Goal: Information Seeking & Learning: Learn about a topic

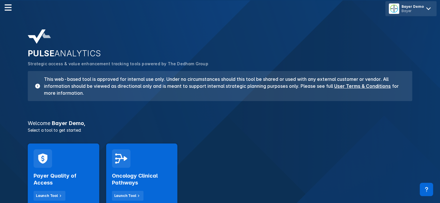
click at [431, 9] on icon at bounding box center [428, 8] width 9 height 9
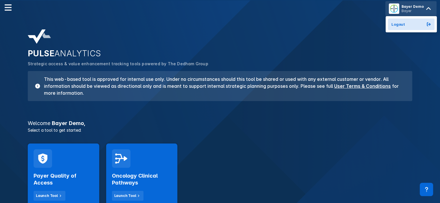
click at [338, 21] on div "PULSE ANALYTICS Strategic access & value enhancement tracking tools powered by …" at bounding box center [220, 110] width 440 height 220
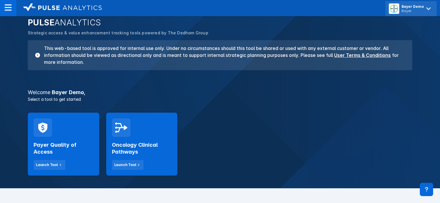
scroll to position [31, 0]
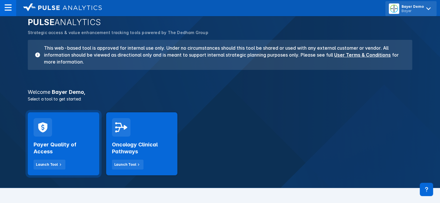
click at [81, 140] on div "Payer Quality of Access Launch Tool" at bounding box center [64, 153] width 60 height 33
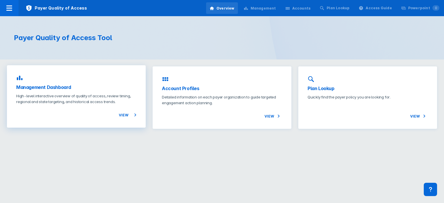
click at [78, 100] on p "High-level interactive overview of quality of access, review timing, regional a…" at bounding box center [76, 99] width 120 height 12
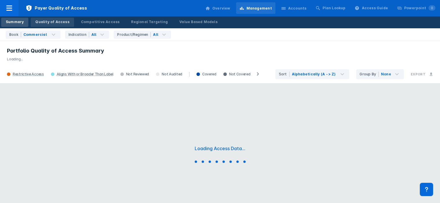
click at [60, 24] on div "Quality of Access" at bounding box center [52, 21] width 34 height 5
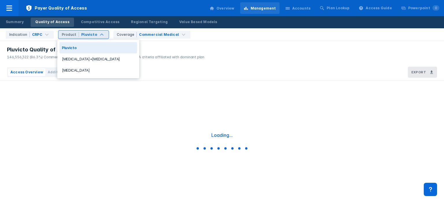
click at [92, 36] on div "Pluvicto" at bounding box center [89, 34] width 16 height 5
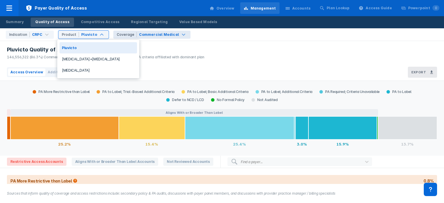
click at [169, 32] on div "Commercial Medical" at bounding box center [159, 34] width 40 height 5
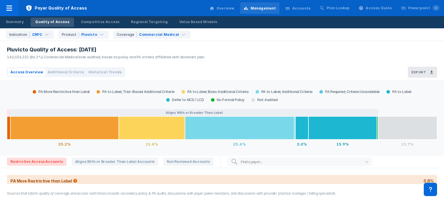
click at [212, 35] on div "Indication CRPC Product Pluvicto Coverage Commercial Medical" at bounding box center [223, 34] width 441 height 12
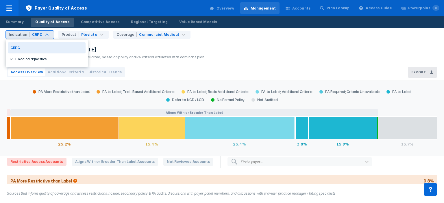
click at [36, 34] on div "CRPC" at bounding box center [37, 34] width 10 height 5
click at [32, 60] on div "PET Radiodiagnostics" at bounding box center [47, 59] width 78 height 11
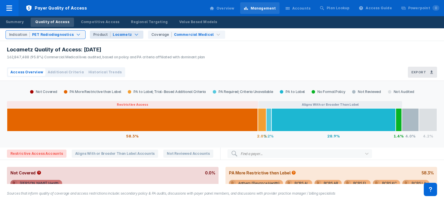
click at [123, 34] on div "Locametz" at bounding box center [122, 34] width 19 height 5
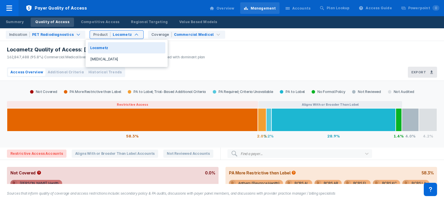
click at [204, 51] on div "Locametz Quality of Access: Sep 2025 162,847,488 (95.8%) Commercial Medical liv…" at bounding box center [222, 52] width 444 height 23
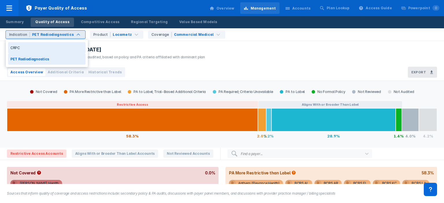
click at [64, 33] on div "PET Radiodiagnostics" at bounding box center [53, 34] width 42 height 5
click at [191, 51] on div "Locametz Quality of Access: Sep 2025" at bounding box center [106, 49] width 198 height 7
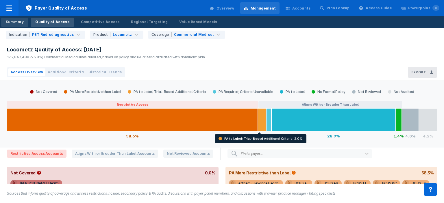
click at [21, 20] on div "Summary" at bounding box center [15, 21] width 18 height 5
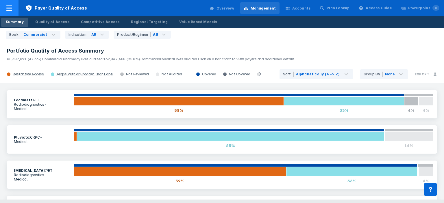
click at [51, 10] on span "Payer Quality of Access" at bounding box center [57, 8] width 76 height 16
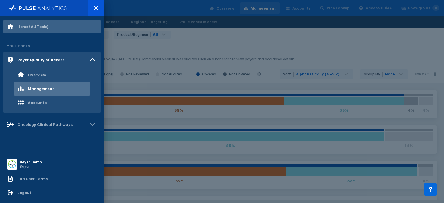
click at [44, 22] on div "Home (All Tools)" at bounding box center [51, 27] width 97 height 14
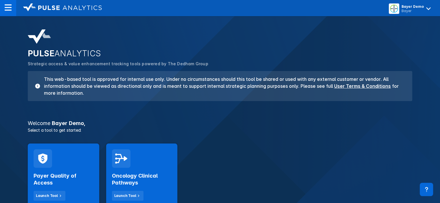
scroll to position [17, 0]
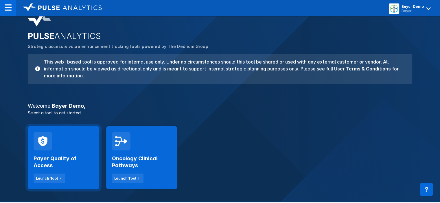
click at [79, 152] on div "Payer Quality of Access Launch Tool" at bounding box center [64, 167] width 60 height 33
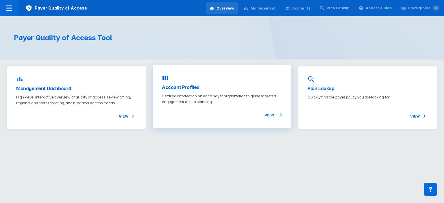
click at [198, 91] on div "Account Profiles Detailed information on each payer organization to guide targe…" at bounding box center [222, 96] width 139 height 62
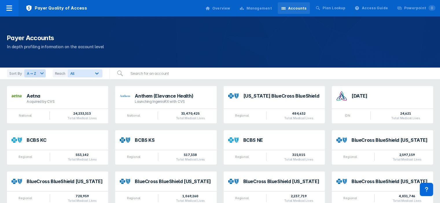
click at [275, 12] on div "Management" at bounding box center [255, 8] width 39 height 12
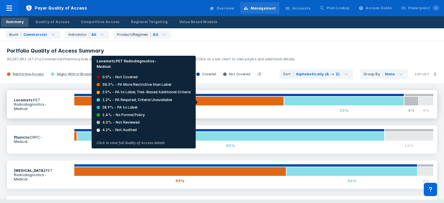
click at [198, 102] on div at bounding box center [179, 101] width 210 height 9
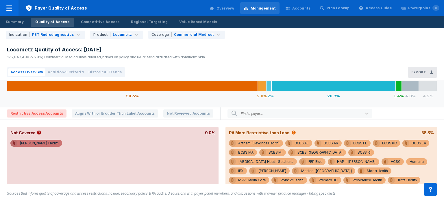
scroll to position [51, 0]
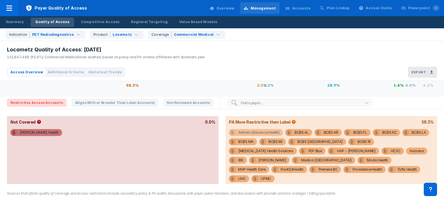
click at [247, 132] on div "Anthem (Elevance Health)" at bounding box center [258, 132] width 41 height 7
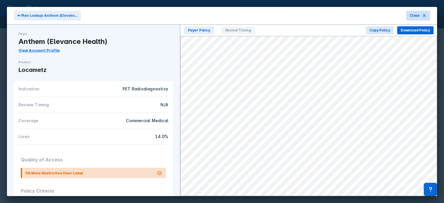
click at [423, 16] on icon at bounding box center [424, 15] width 5 height 5
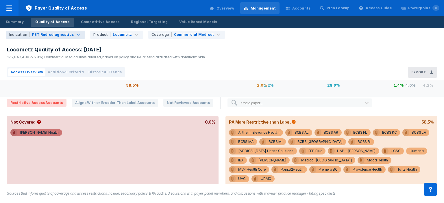
click at [64, 34] on div "PET Radiodiagnostics" at bounding box center [53, 34] width 42 height 5
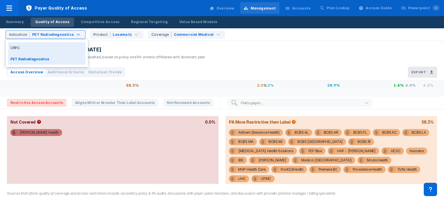
click at [42, 48] on div "CRPC" at bounding box center [47, 47] width 78 height 11
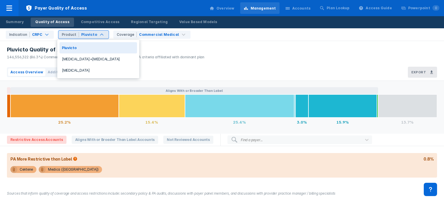
click at [171, 60] on div "Pluvicto Quality of Access: Sep 2025 146,556,322 (86.3%) Commercial Medical liv…" at bounding box center [104, 52] width 209 height 23
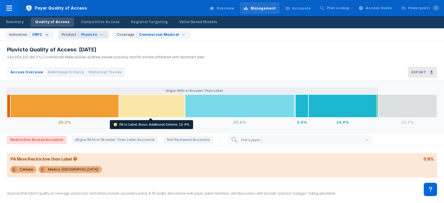
click at [147, 115] on div at bounding box center [152, 106] width 66 height 23
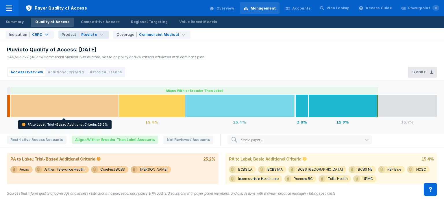
click at [102, 117] on div at bounding box center [64, 106] width 108 height 23
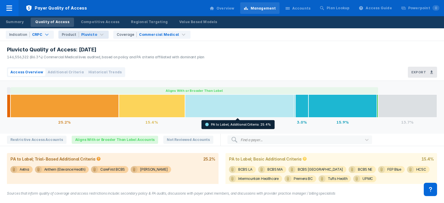
click at [212, 107] on div at bounding box center [239, 106] width 109 height 23
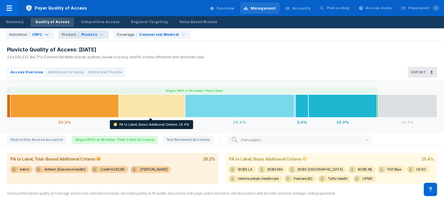
click at [165, 105] on div at bounding box center [152, 106] width 66 height 23
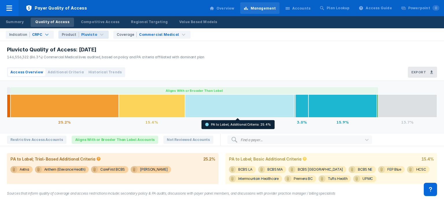
click at [199, 101] on div at bounding box center [239, 106] width 109 height 23
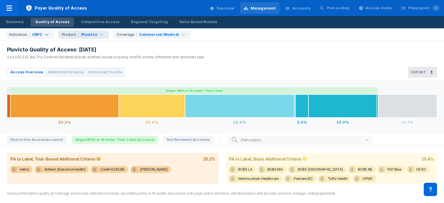
click at [219, 89] on button "Aligns With or Broader Than Label" at bounding box center [194, 90] width 368 height 7
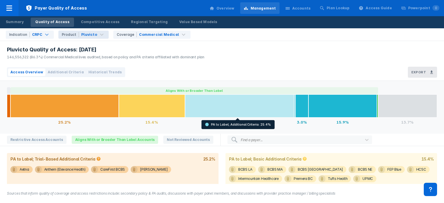
click at [213, 102] on div at bounding box center [239, 106] width 109 height 23
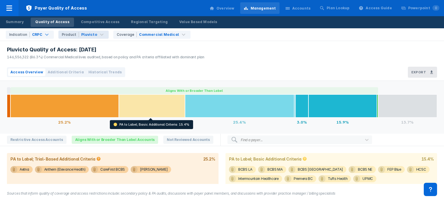
click at [155, 110] on div at bounding box center [152, 106] width 66 height 23
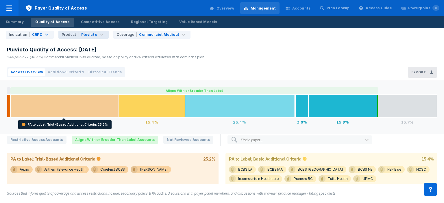
click at [116, 112] on div at bounding box center [64, 106] width 108 height 23
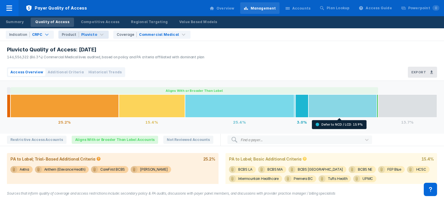
click at [331, 115] on div at bounding box center [343, 106] width 69 height 23
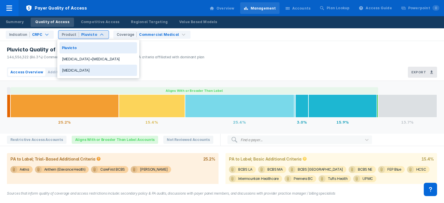
click at [82, 70] on div "Xofigo" at bounding box center [99, 70] width 78 height 11
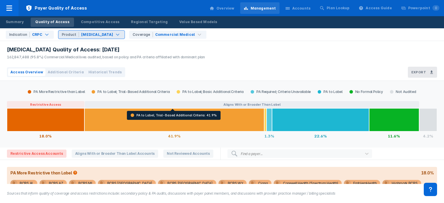
scroll to position [23, 0]
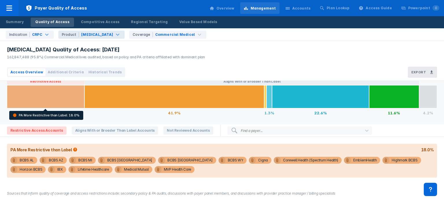
click at [79, 100] on div at bounding box center [46, 96] width 78 height 23
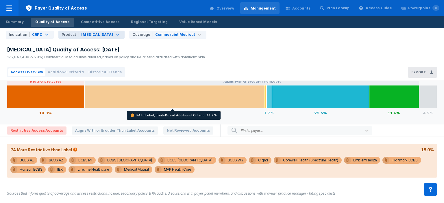
click at [109, 96] on div at bounding box center [174, 96] width 180 height 23
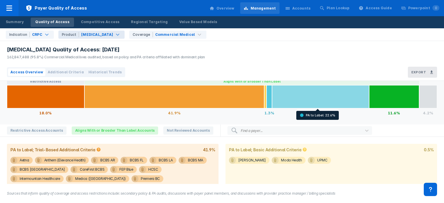
click at [301, 91] on div at bounding box center [320, 96] width 97 height 23
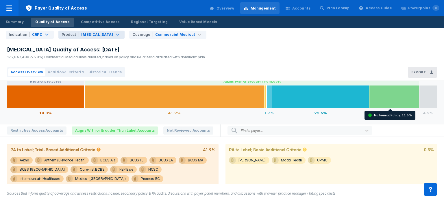
click at [400, 104] on div at bounding box center [394, 96] width 50 height 23
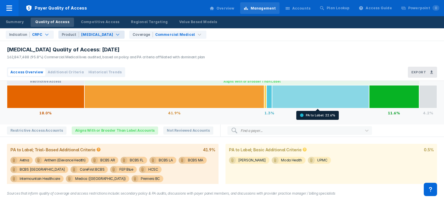
click at [365, 100] on div at bounding box center [320, 96] width 97 height 23
click at [302, 104] on div at bounding box center [320, 96] width 97 height 23
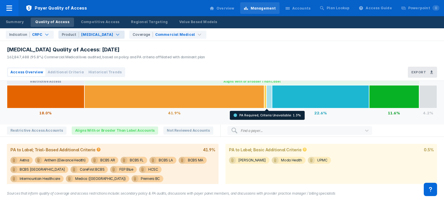
click at [267, 103] on div at bounding box center [269, 96] width 5 height 23
click at [264, 102] on div at bounding box center [265, 96] width 2 height 23
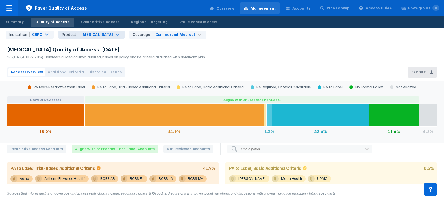
scroll to position [0, 0]
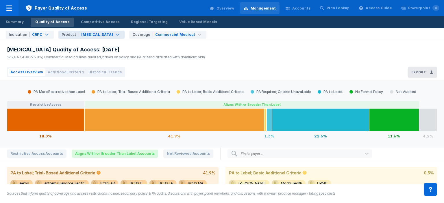
click at [71, 74] on span "Additional Criteria" at bounding box center [66, 72] width 36 height 5
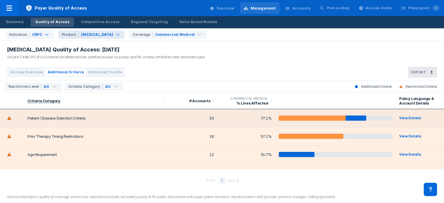
click at [169, 125] on td "33" at bounding box center [193, 118] width 48 height 18
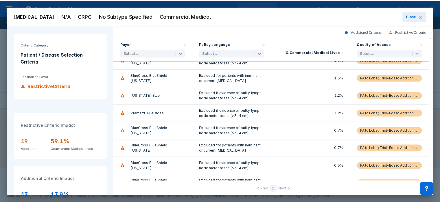
scroll to position [145, 0]
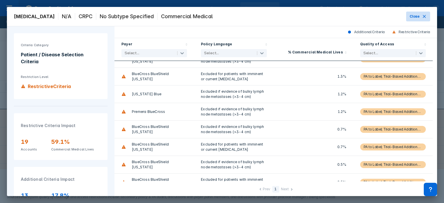
click at [422, 17] on icon at bounding box center [424, 16] width 5 height 5
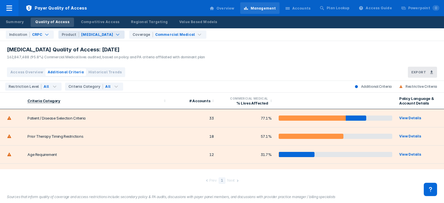
click at [235, 11] on div "Overview" at bounding box center [226, 8] width 18 height 5
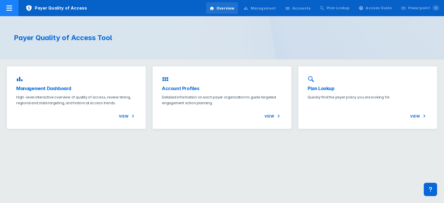
click at [11, 10] on icon at bounding box center [9, 7] width 6 height 5
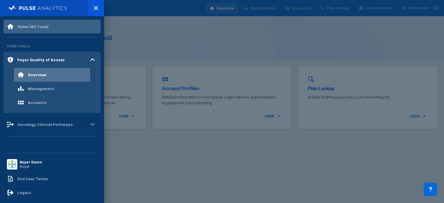
click at [31, 27] on div "Home (All Tools)" at bounding box center [32, 26] width 31 height 5
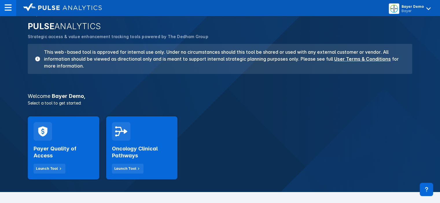
scroll to position [31, 0]
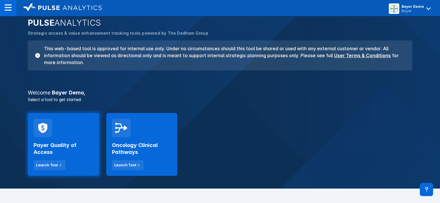
click at [47, 132] on icon at bounding box center [43, 128] width 12 height 12
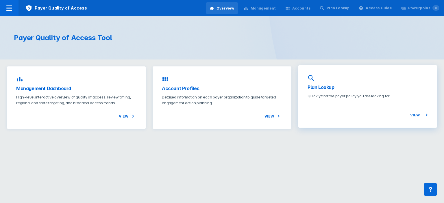
click at [305, 76] on div "Plan Lookup Quickly find the payer policy you are looking for. View" at bounding box center [367, 96] width 139 height 62
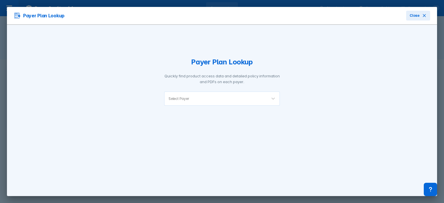
click at [214, 103] on div "Select Payer" at bounding box center [216, 99] width 102 height 14
click at [355, 44] on div "Payer Plan Lookup Quickly find product access data and detailed policy informat…" at bounding box center [222, 111] width 430 height 172
click at [415, 14] on span "Close" at bounding box center [415, 15] width 10 height 5
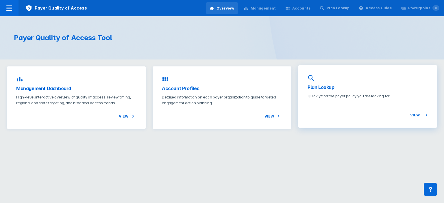
click at [365, 102] on div "View" at bounding box center [368, 109] width 120 height 20
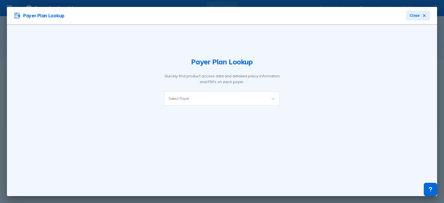
click at [235, 111] on div "Payer Plan Lookup Quickly find product access data and detailed policy informat…" at bounding box center [222, 81] width 116 height 85
click at [250, 102] on div "Select Payer" at bounding box center [216, 99] width 102 height 14
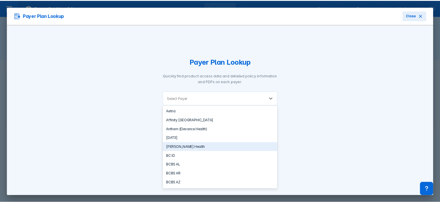
scroll to position [16, 0]
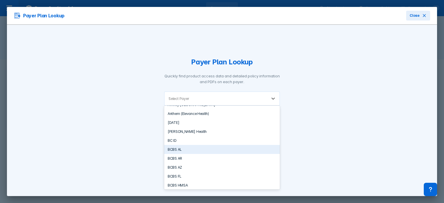
click at [196, 149] on div "BCBS AL" at bounding box center [222, 149] width 116 height 9
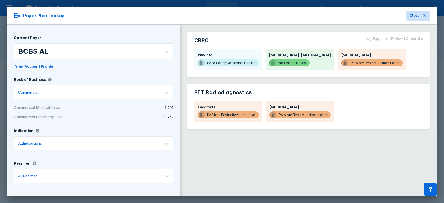
click at [415, 15] on span "Close" at bounding box center [415, 15] width 10 height 5
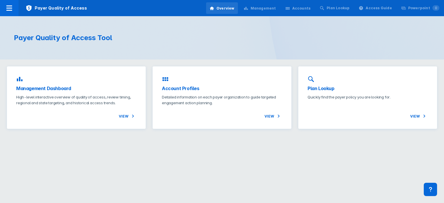
click at [325, 54] on div "Payer Quality of Access Tool" at bounding box center [222, 37] width 444 height 43
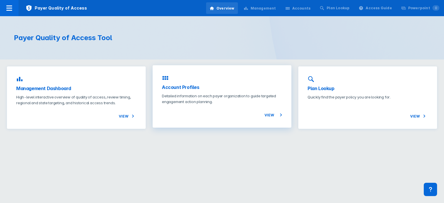
click at [213, 101] on p "Detailed information on each payer organization to guide targeted engagement ac…" at bounding box center [222, 99] width 120 height 12
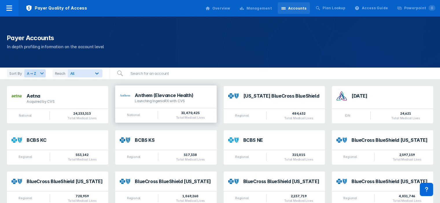
click at [155, 99] on div "Launching IngenioRX with CVS" at bounding box center [173, 101] width 77 height 5
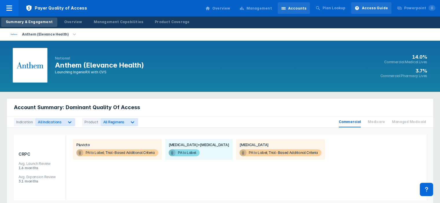
click at [371, 8] on div "Access Guide" at bounding box center [375, 7] width 26 height 5
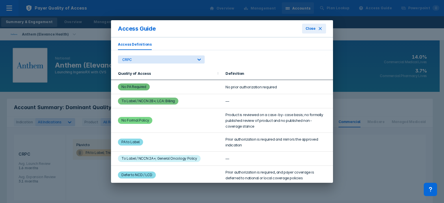
click at [165, 64] on div "Access Definitions CRPC Quality of Access Definition No PA Required No prior au…" at bounding box center [222, 110] width 222 height 145
click at [164, 60] on div "CRPC" at bounding box center [157, 60] width 71 height 4
click at [139, 85] on div "PET Radiodiagnostics" at bounding box center [140, 83] width 41 height 11
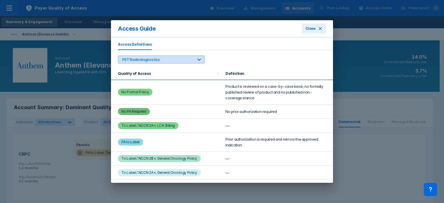
click at [184, 58] on div "PET Radiodiagnostics" at bounding box center [157, 60] width 71 height 4
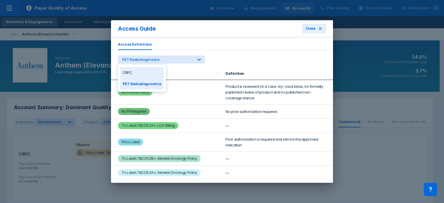
click at [158, 70] on div "CRPC" at bounding box center [141, 72] width 43 height 11
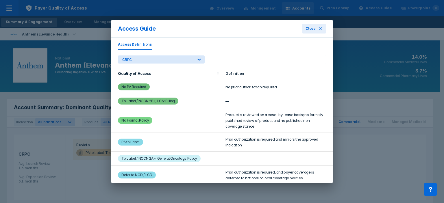
scroll to position [150, 0]
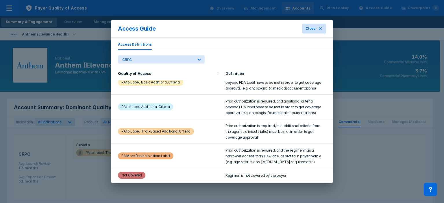
click at [315, 27] on span "Close" at bounding box center [311, 28] width 10 height 5
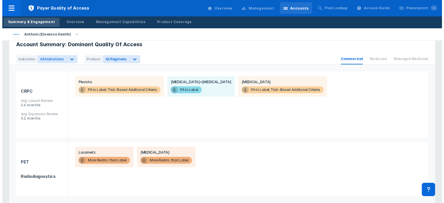
scroll to position [70, 0]
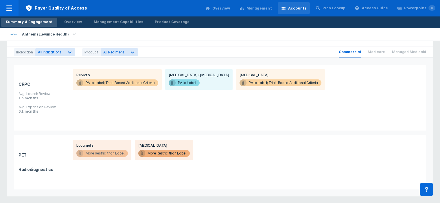
click at [112, 153] on span "More Restric. than Label" at bounding box center [101, 153] width 51 height 7
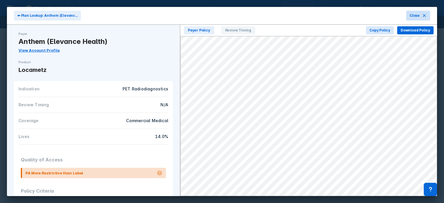
click at [415, 12] on button "Close" at bounding box center [418, 16] width 24 height 10
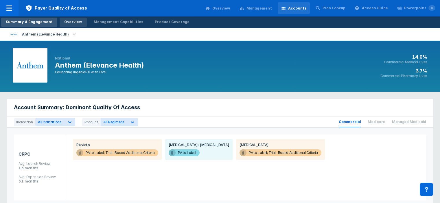
click at [64, 23] on div "Overview" at bounding box center [73, 21] width 18 height 5
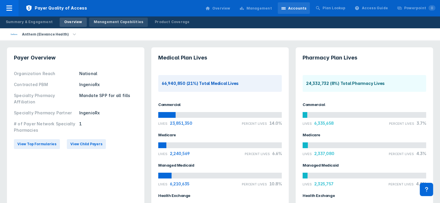
click at [113, 23] on div "Management Capabilities" at bounding box center [119, 21] width 50 height 5
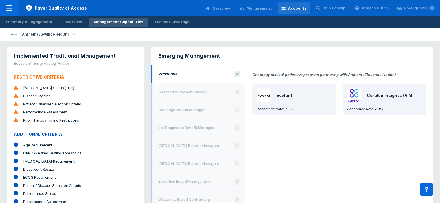
scroll to position [31, 0]
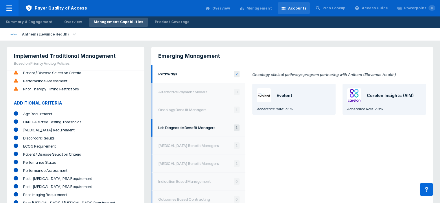
click at [174, 128] on h1 "Lab Diagnostic Benefit Managers" at bounding box center [194, 128] width 73 height 5
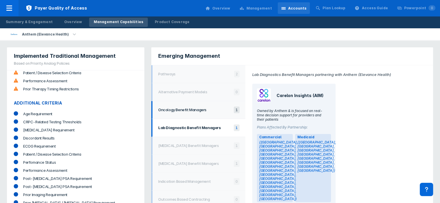
click at [183, 110] on h1 "Oncology Benefit Managers" at bounding box center [194, 110] width 73 height 5
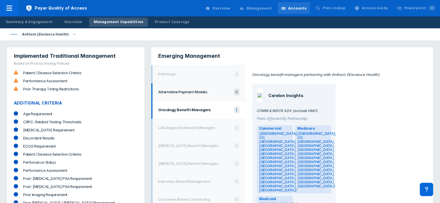
click at [184, 92] on h1 "Alternative Payment Models" at bounding box center [194, 92] width 73 height 5
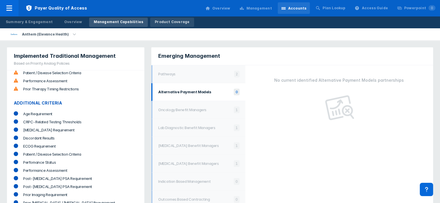
click at [161, 25] on link "Product Coverage" at bounding box center [172, 22] width 44 height 9
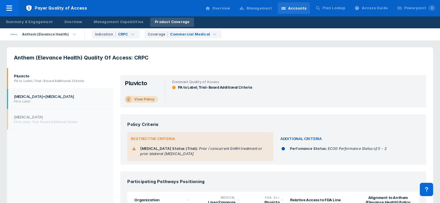
click at [63, 95] on h1 "Talzenna+Xtandi" at bounding box center [59, 96] width 91 height 5
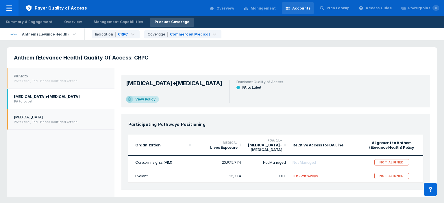
click at [47, 118] on h1 "Xofigo" at bounding box center [60, 117] width 92 height 5
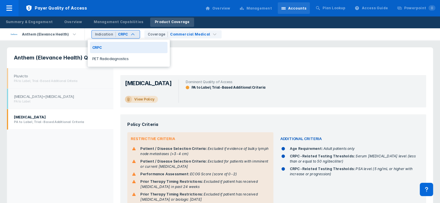
click at [121, 36] on div "CRPC" at bounding box center [123, 34] width 10 height 5
click at [113, 61] on div "PET Radiodiagnostics" at bounding box center [129, 58] width 78 height 11
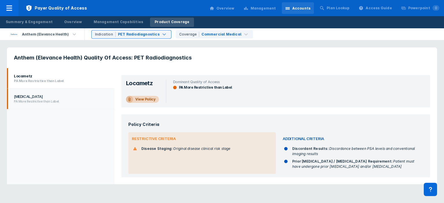
click at [71, 100] on h2 "PA More Restrictive than Label" at bounding box center [60, 101] width 92 height 4
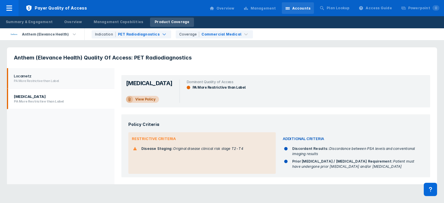
click at [73, 80] on h2 "PA More Restrictive than Label" at bounding box center [60, 81] width 92 height 4
click at [72, 93] on li "Pylarify PA More Restrictive than Label" at bounding box center [61, 99] width 108 height 21
click at [72, 86] on li "Locametz PA More Restrictive than Label" at bounding box center [61, 78] width 108 height 21
click at [132, 27] on div "Summary & Engagement Overview Management Capabilities Product Coverage" at bounding box center [97, 22] width 195 height 12
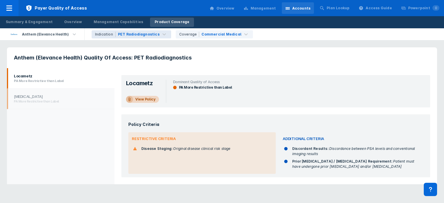
click at [129, 34] on div "PET Radiodiagnostics" at bounding box center [139, 34] width 42 height 5
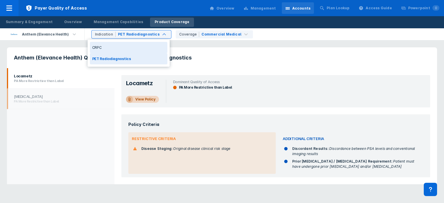
click at [120, 45] on div "CRPC" at bounding box center [129, 47] width 78 height 11
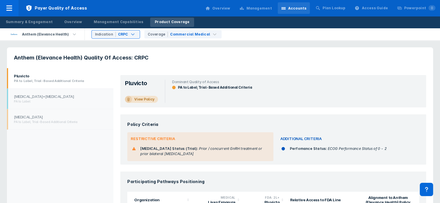
click at [230, 9] on div "Overview" at bounding box center [221, 8] width 18 height 5
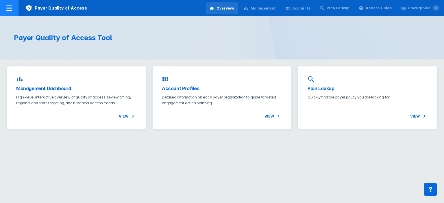
click at [14, 11] on div at bounding box center [9, 8] width 19 height 16
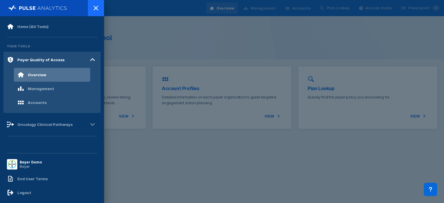
click at [96, 4] on div at bounding box center [96, 8] width 16 height 16
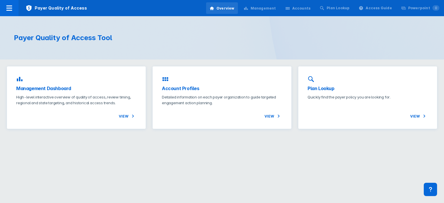
click at [120, 37] on h1 "Payer Quality of Access Tool" at bounding box center [114, 38] width 201 height 9
click at [13, 15] on div at bounding box center [9, 8] width 19 height 16
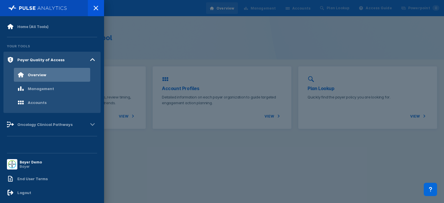
click at [131, 39] on div at bounding box center [222, 101] width 444 height 203
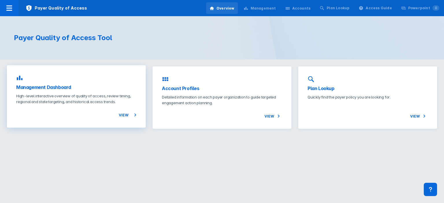
click at [57, 90] on h3 "Management Dashboard" at bounding box center [76, 87] width 120 height 7
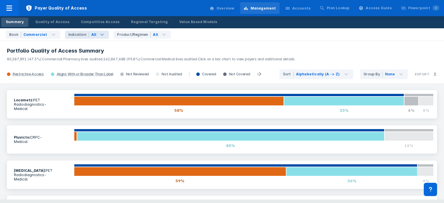
click at [95, 38] on div "All" at bounding box center [99, 35] width 20 height 8
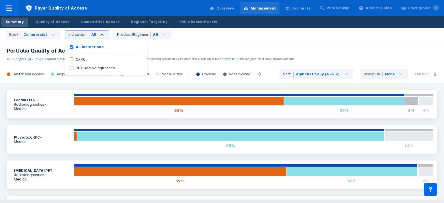
click at [158, 56] on p "80,387,891 (47.3%) Commercial Pharmacy lives audited. 162,847,488 (95.8%) Comme…" at bounding box center [222, 58] width 430 height 8
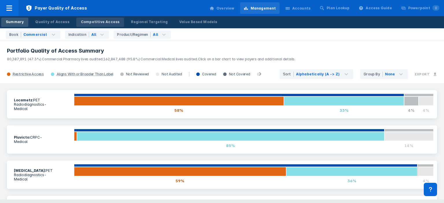
click at [93, 18] on link "Competitive Access" at bounding box center [100, 22] width 48 height 9
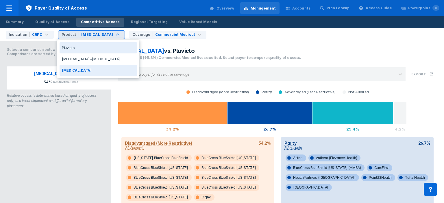
click at [91, 33] on div "Xofigo" at bounding box center [97, 35] width 33 height 6
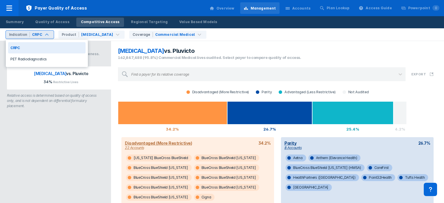
click at [42, 54] on div "PET Radiodiagnostics" at bounding box center [47, 59] width 78 height 11
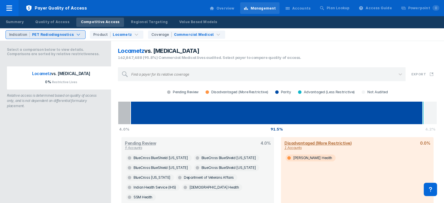
click at [66, 30] on div "option PET Radiodiagnostics, selected. Indication PET Radiodiagnostics Product …" at bounding box center [223, 34] width 441 height 12
click at [66, 32] on div "PET Radiodiagnostics" at bounding box center [53, 34] width 42 height 5
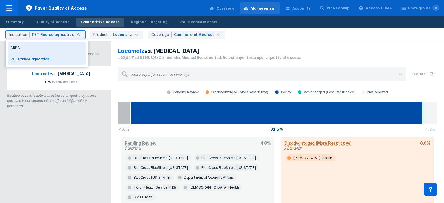
click at [52, 48] on div "CRPC" at bounding box center [47, 47] width 78 height 11
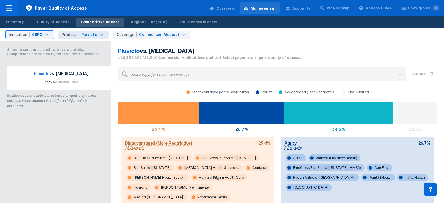
click at [102, 36] on div "Product Pluvicto" at bounding box center [83, 35] width 50 height 8
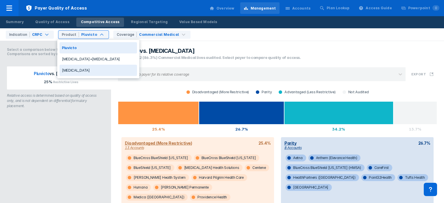
click at [65, 71] on div "Xofigo" at bounding box center [99, 70] width 78 height 11
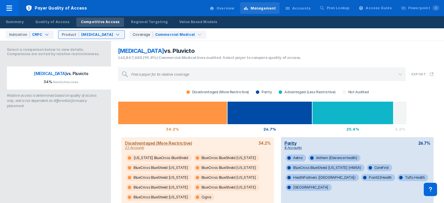
click at [143, 97] on div "Disadvantaged (More Restrictive) Parity Advantaged (Less Restrictive) Not Audit…" at bounding box center [277, 111] width 319 height 46
click at [14, 21] on div "Summary" at bounding box center [15, 21] width 18 height 5
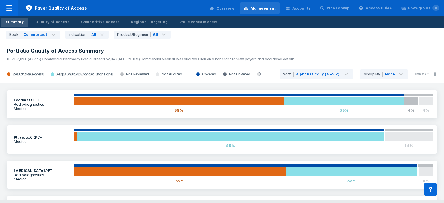
click at [14, 21] on div "Summary" at bounding box center [15, 21] width 18 height 5
click at [7, 2] on div at bounding box center [9, 8] width 19 height 16
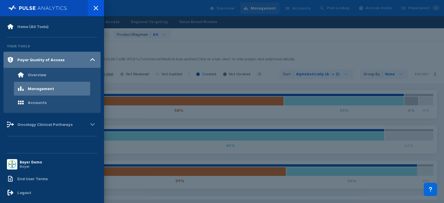
click at [49, 59] on div "Payer Quality of Access" at bounding box center [40, 60] width 47 height 5
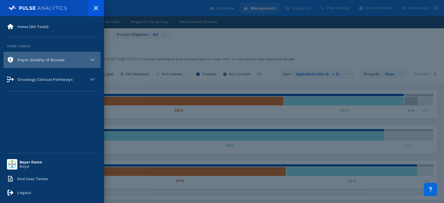
click at [49, 59] on div "Payer Quality of Access" at bounding box center [40, 60] width 47 height 5
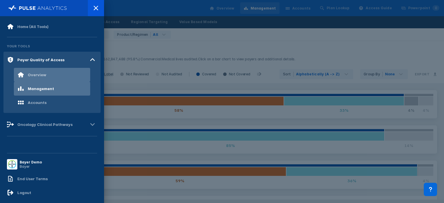
click at [35, 71] on div "Overview" at bounding box center [31, 74] width 29 height 7
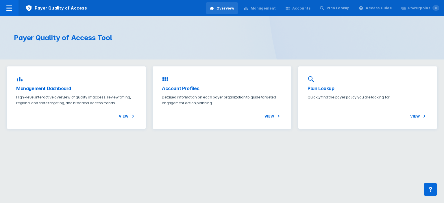
click at [204, 49] on div "Payer Quality of Access Tool" at bounding box center [222, 37] width 444 height 43
click at [265, 8] on div "Management" at bounding box center [263, 8] width 25 height 5
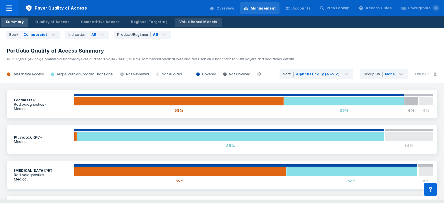
click at [178, 25] on link "Value Based Models" at bounding box center [198, 22] width 47 height 9
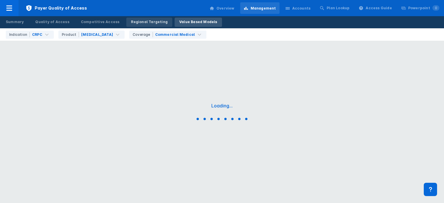
click at [141, 23] on div "Regional Targeting" at bounding box center [149, 21] width 37 height 5
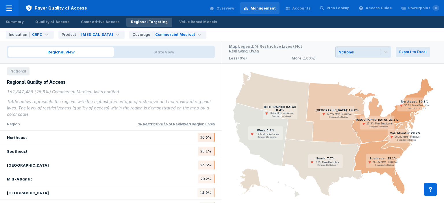
click at [408, 110] on rect at bounding box center [415, 105] width 35 height 14
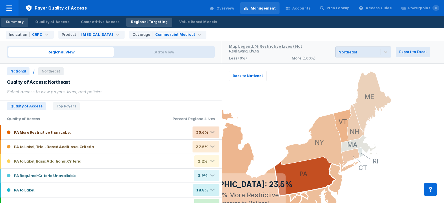
click at [25, 22] on link "Summary" at bounding box center [14, 22] width 27 height 9
